Goal: Information Seeking & Learning: Find specific page/section

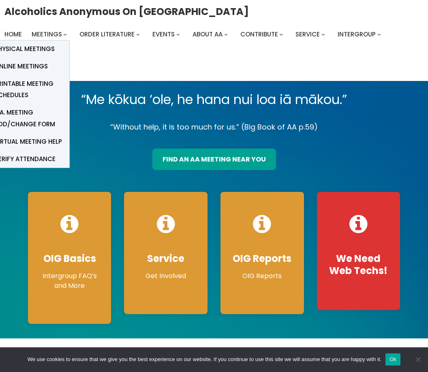
click at [23, 68] on span "Online Meetings" at bounding box center [20, 66] width 53 height 11
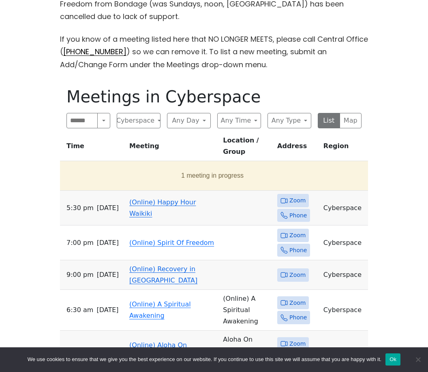
scroll to position [282, 0]
click at [288, 197] on icon at bounding box center [283, 200] width 7 height 7
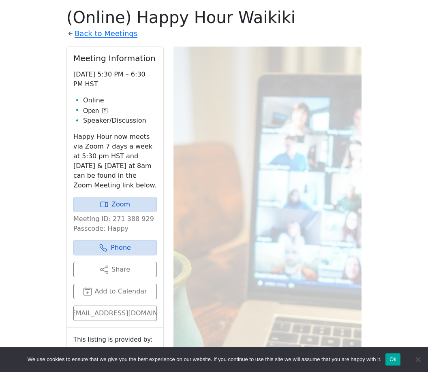
click at [30, 202] on div "On Sept 11 (only), the Serenity Group will meet at St. Peter’s Episcopal Church…" at bounding box center [213, 173] width 385 height 581
click at [91, 35] on link "Back to Meetings" at bounding box center [106, 33] width 63 height 13
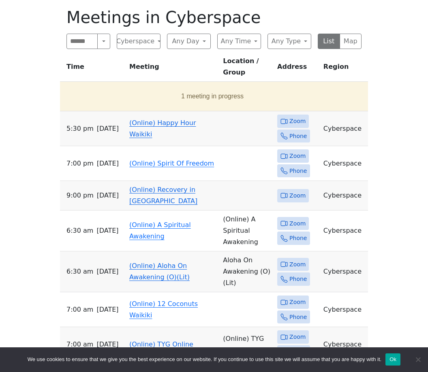
click at [285, 119] on icon at bounding box center [283, 121] width 5 height 5
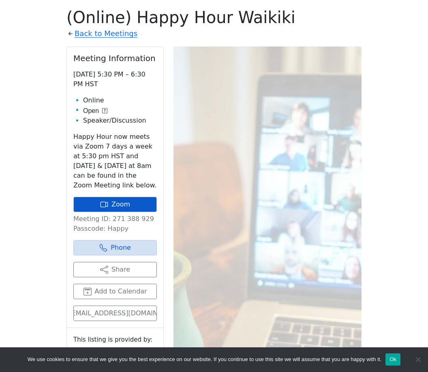
click at [94, 202] on link "Zoom" at bounding box center [114, 204] width 83 height 15
